Goal: Navigation & Orientation: Understand site structure

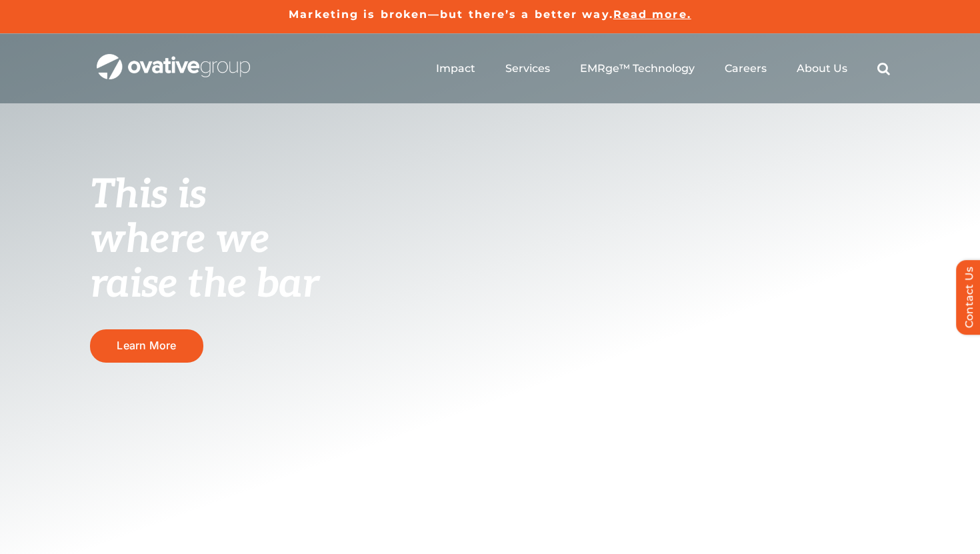
click at [456, 60] on ul "Impact Expert Insights Case Studies Awards & Press Services Media Measurement C…" at bounding box center [663, 68] width 454 height 43
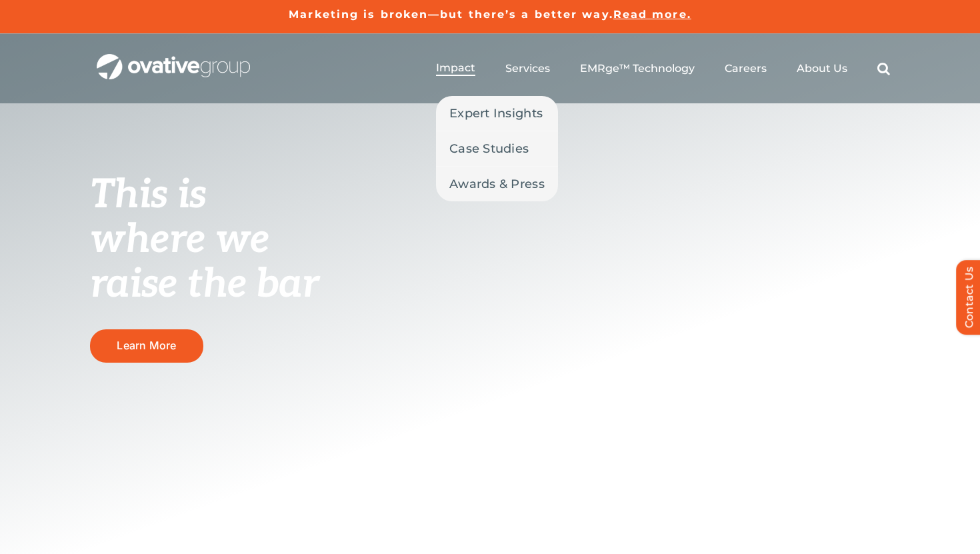
click at [452, 74] on span "Impact" at bounding box center [455, 67] width 39 height 13
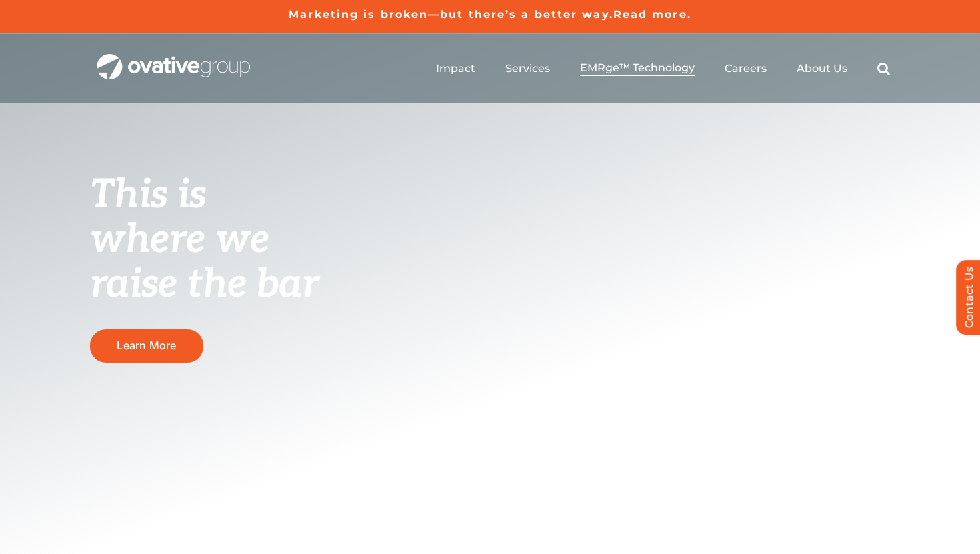
click at [620, 69] on span "EMRge™ Technology" at bounding box center [637, 67] width 115 height 13
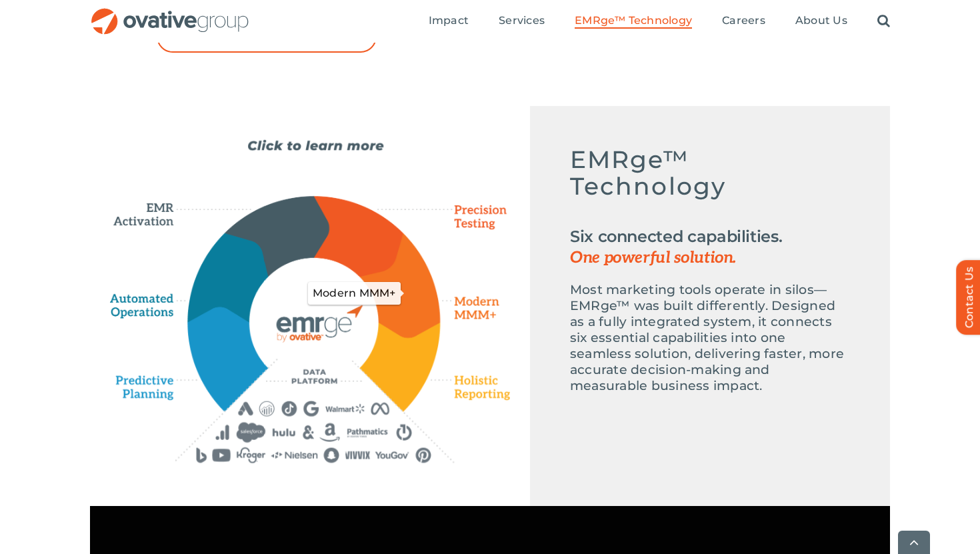
scroll to position [570, 0]
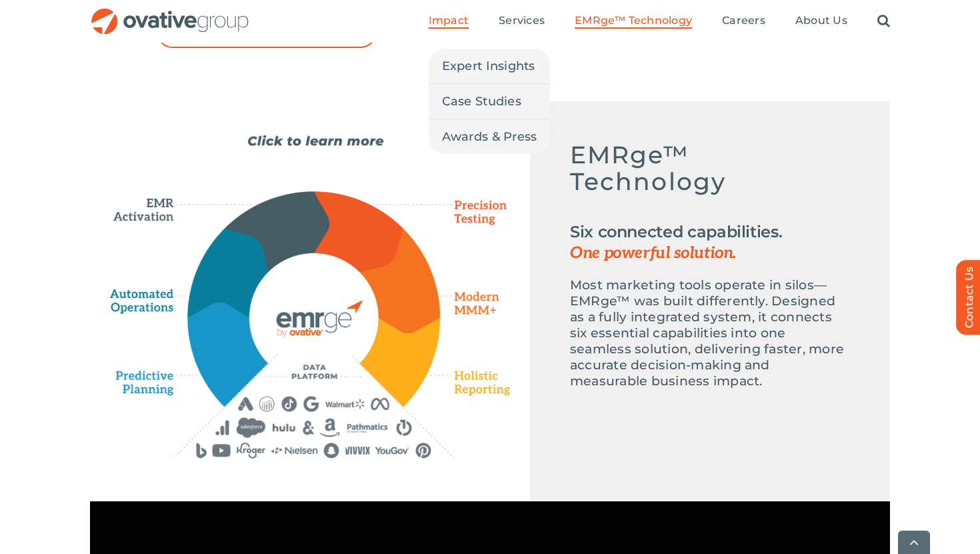
click at [447, 22] on span "Impact" at bounding box center [448, 20] width 40 height 13
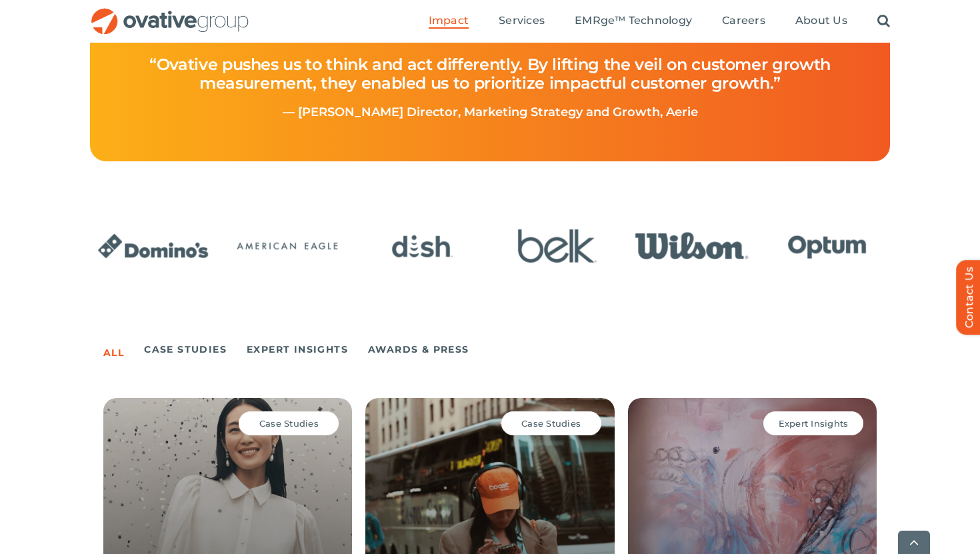
scroll to position [662, 0]
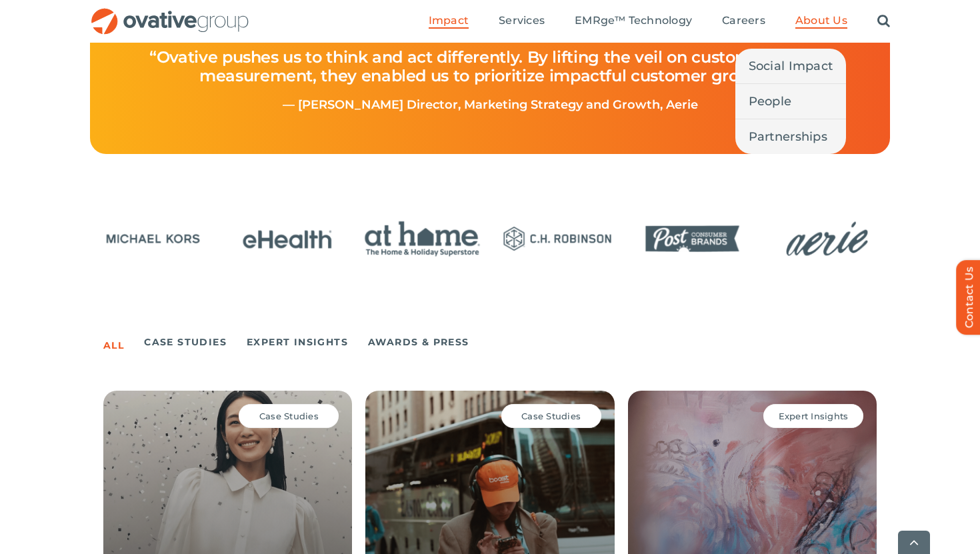
click at [804, 21] on span "About Us" at bounding box center [821, 20] width 52 height 13
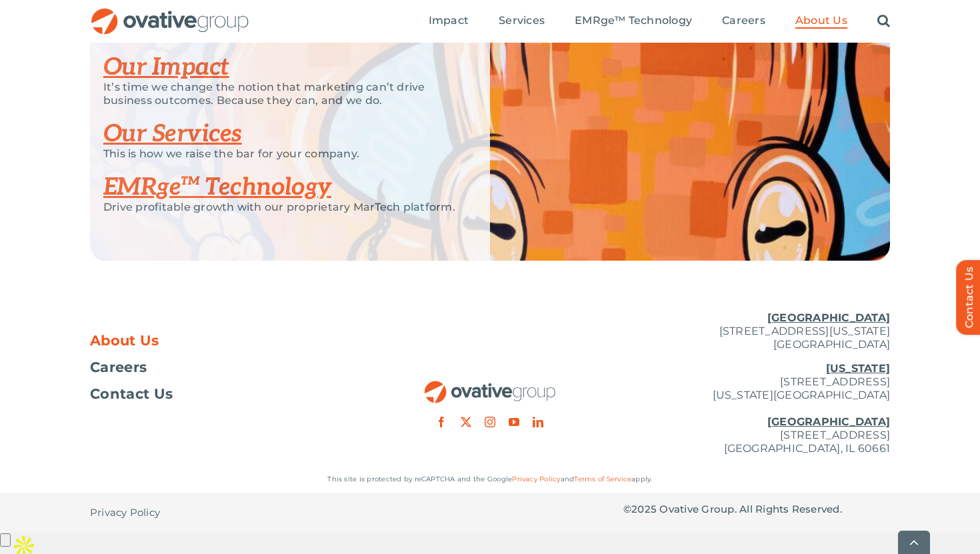
scroll to position [2874, 0]
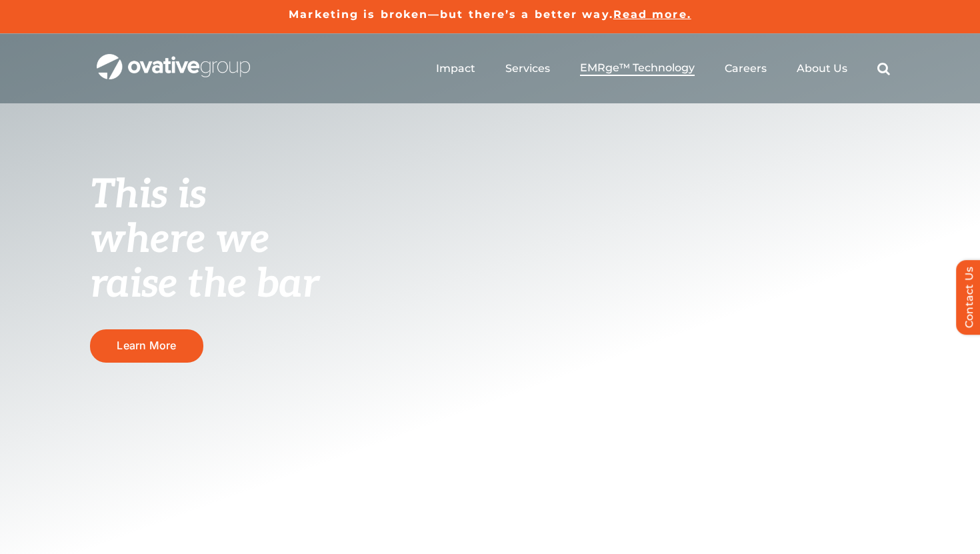
click at [655, 67] on span "EMRge™ Technology" at bounding box center [637, 67] width 115 height 13
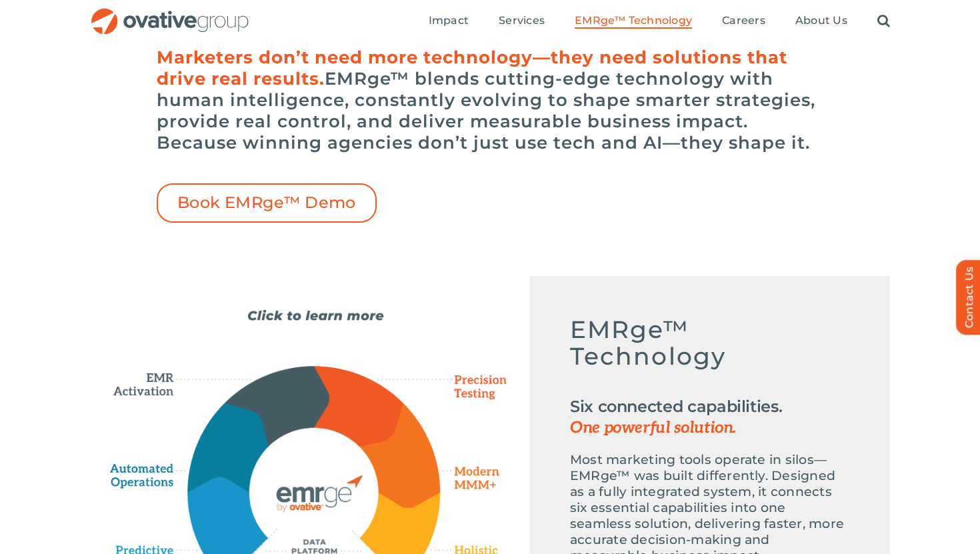
scroll to position [394, 0]
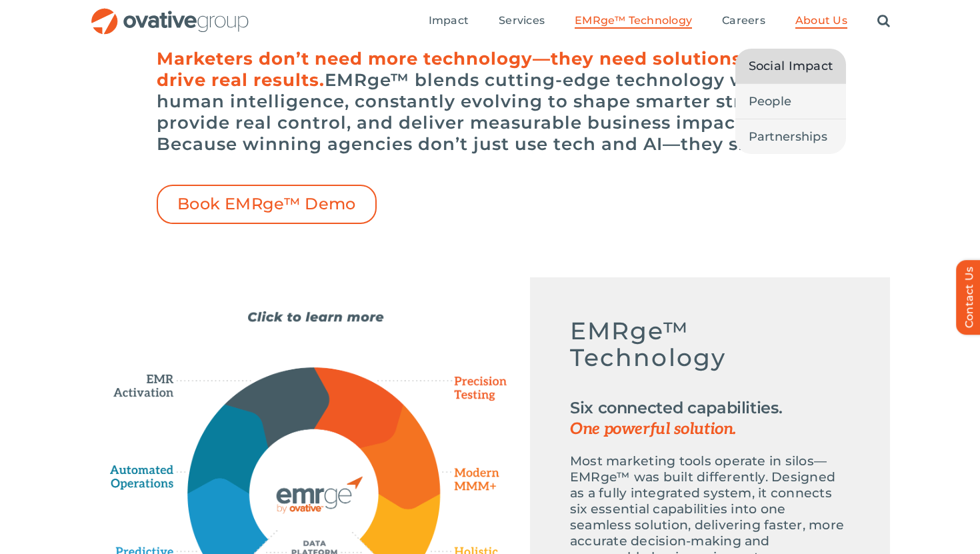
click at [788, 61] on span "Social Impact" at bounding box center [790, 66] width 85 height 19
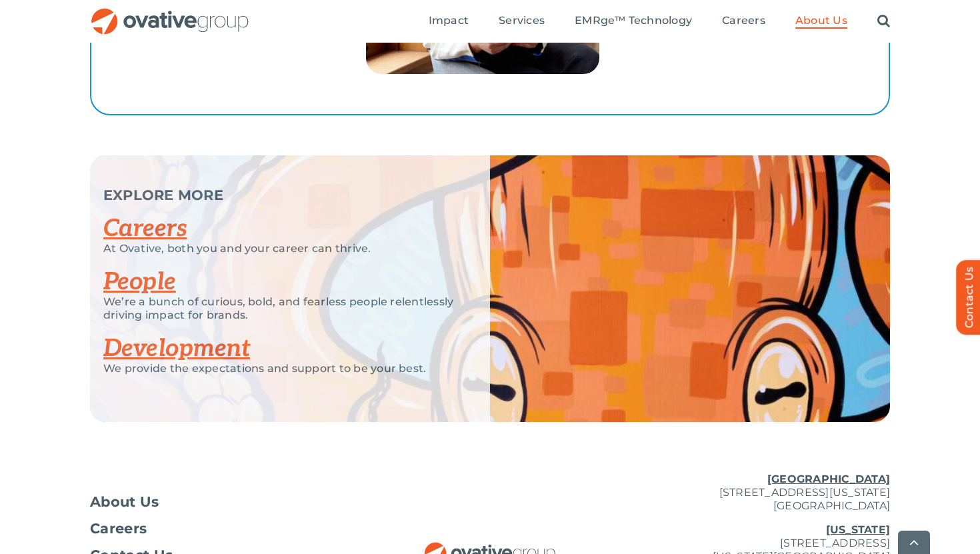
scroll to position [2582, 0]
